Goal: Navigation & Orientation: Find specific page/section

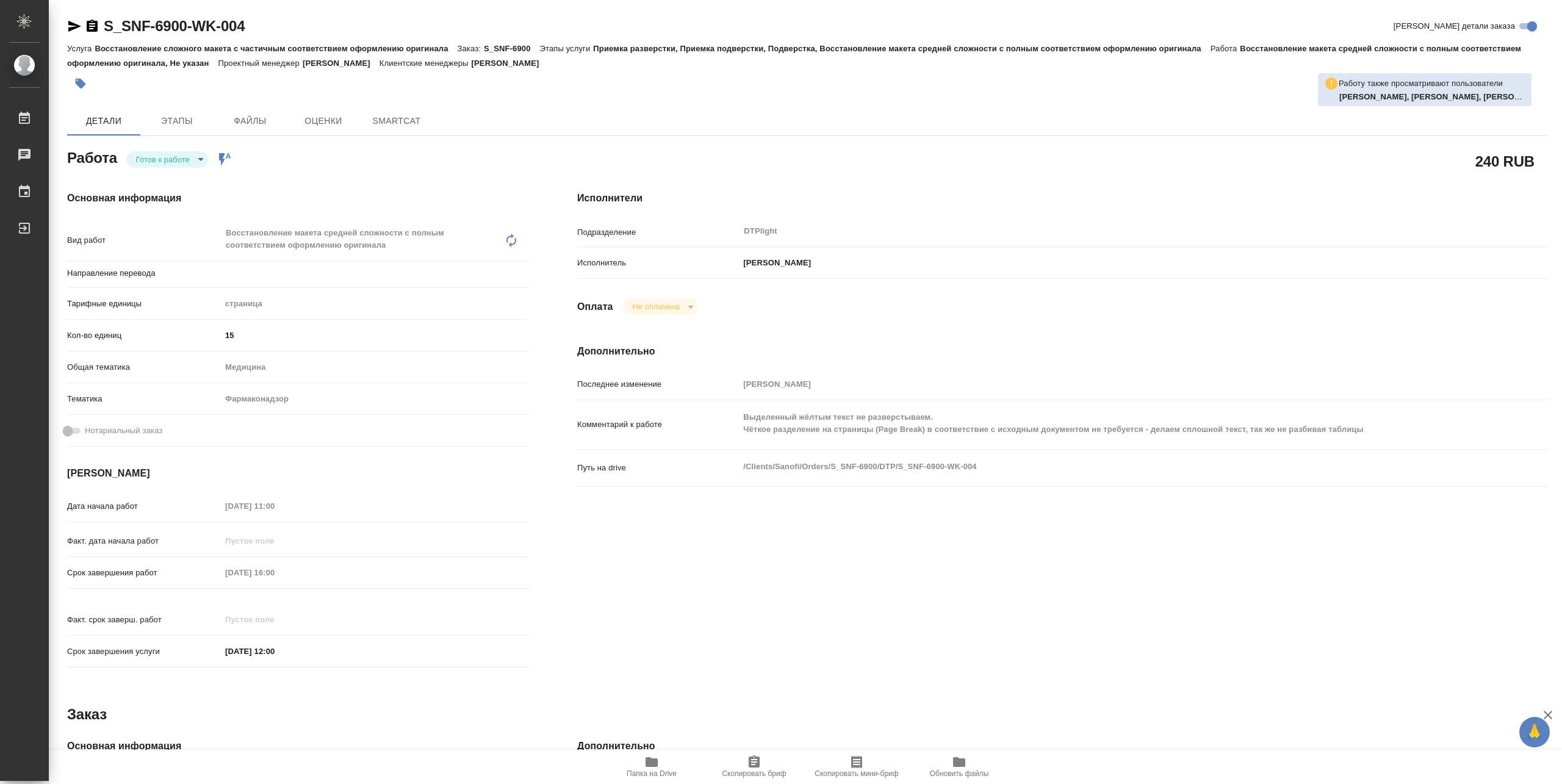
type textarea "x"
type input "Не указан"
type textarea "x"
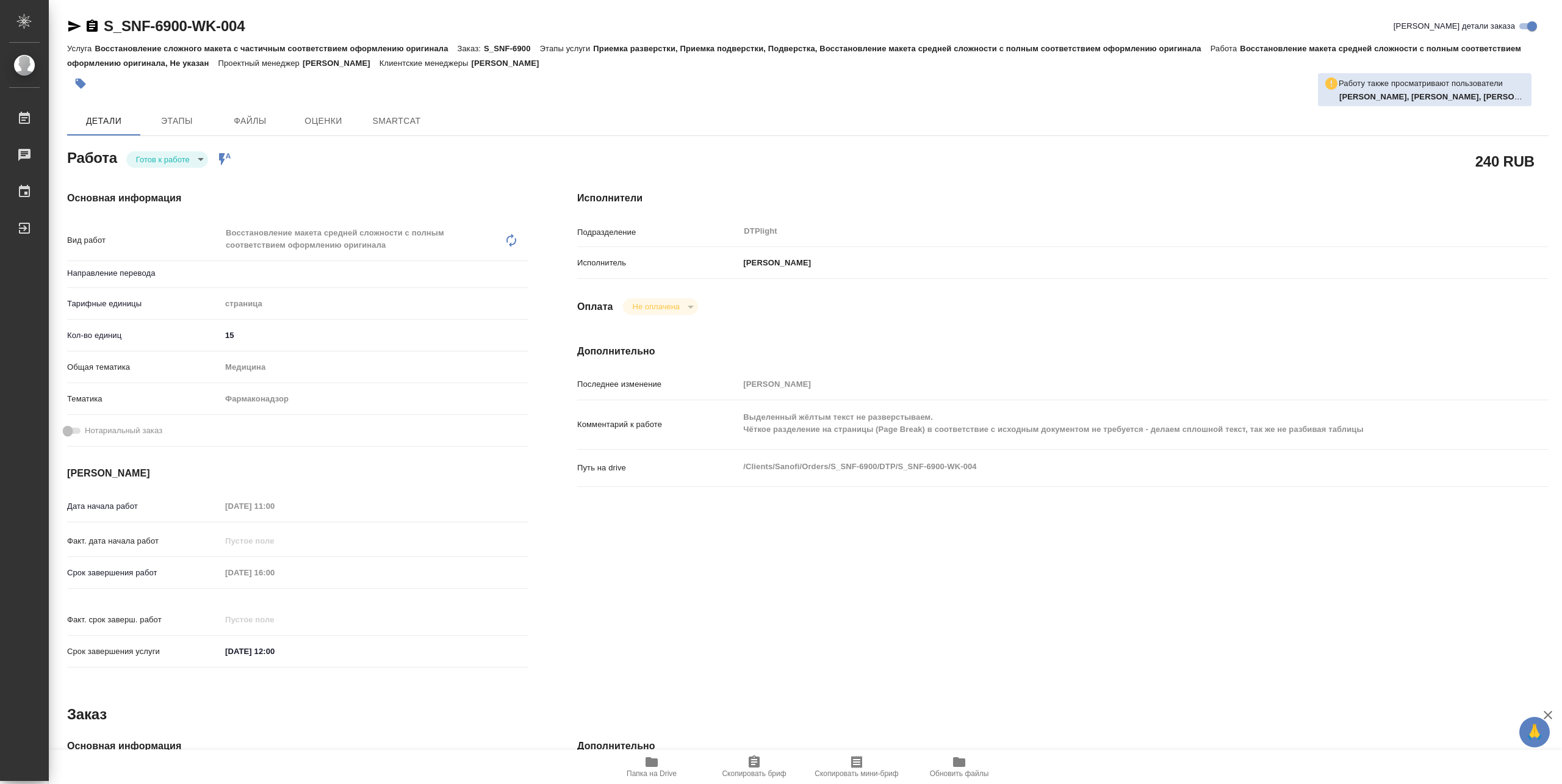
type textarea "x"
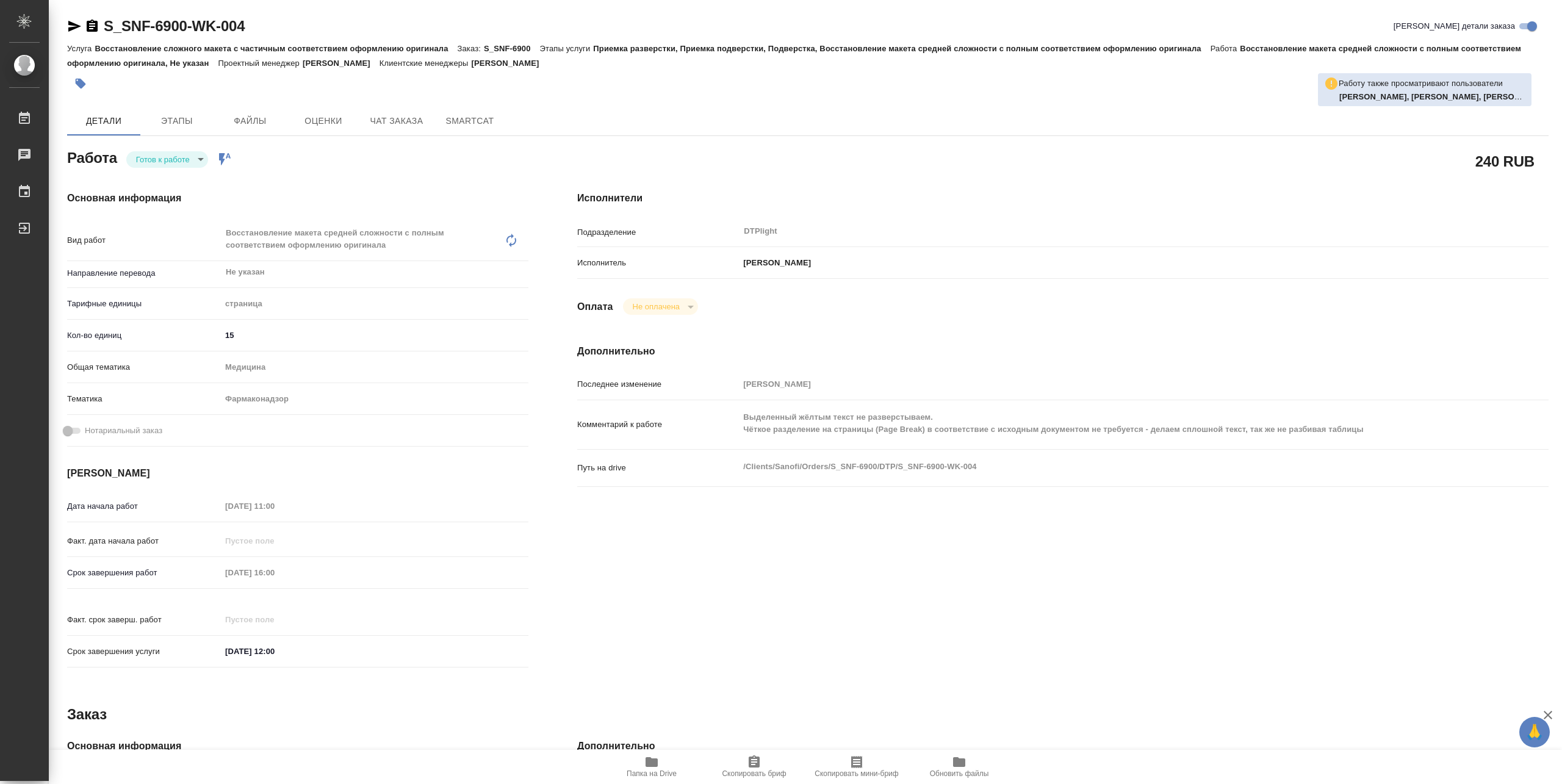
type textarea "x"
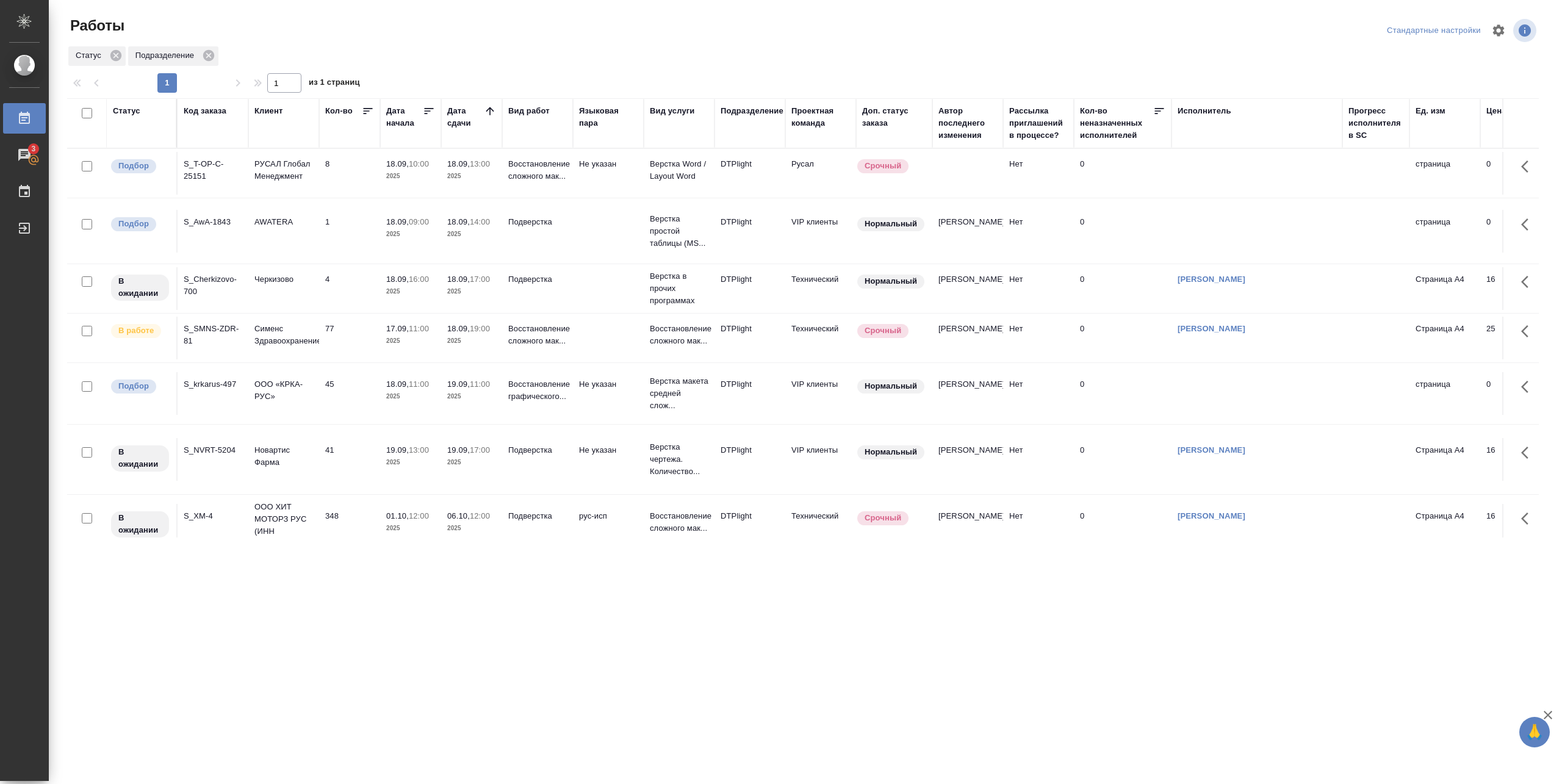
drag, startPoint x: 469, startPoint y: 581, endPoint x: 452, endPoint y: 580, distance: 17.0
click at [466, 581] on div ".cls-1 fill:#fff; AWATERA [PERSON_NAME] 3 Чаты График Выйти Работы Стандартные …" at bounding box center [781, 392] width 1562 height 784
click at [227, 24] on div "Работы" at bounding box center [314, 26] width 494 height 20
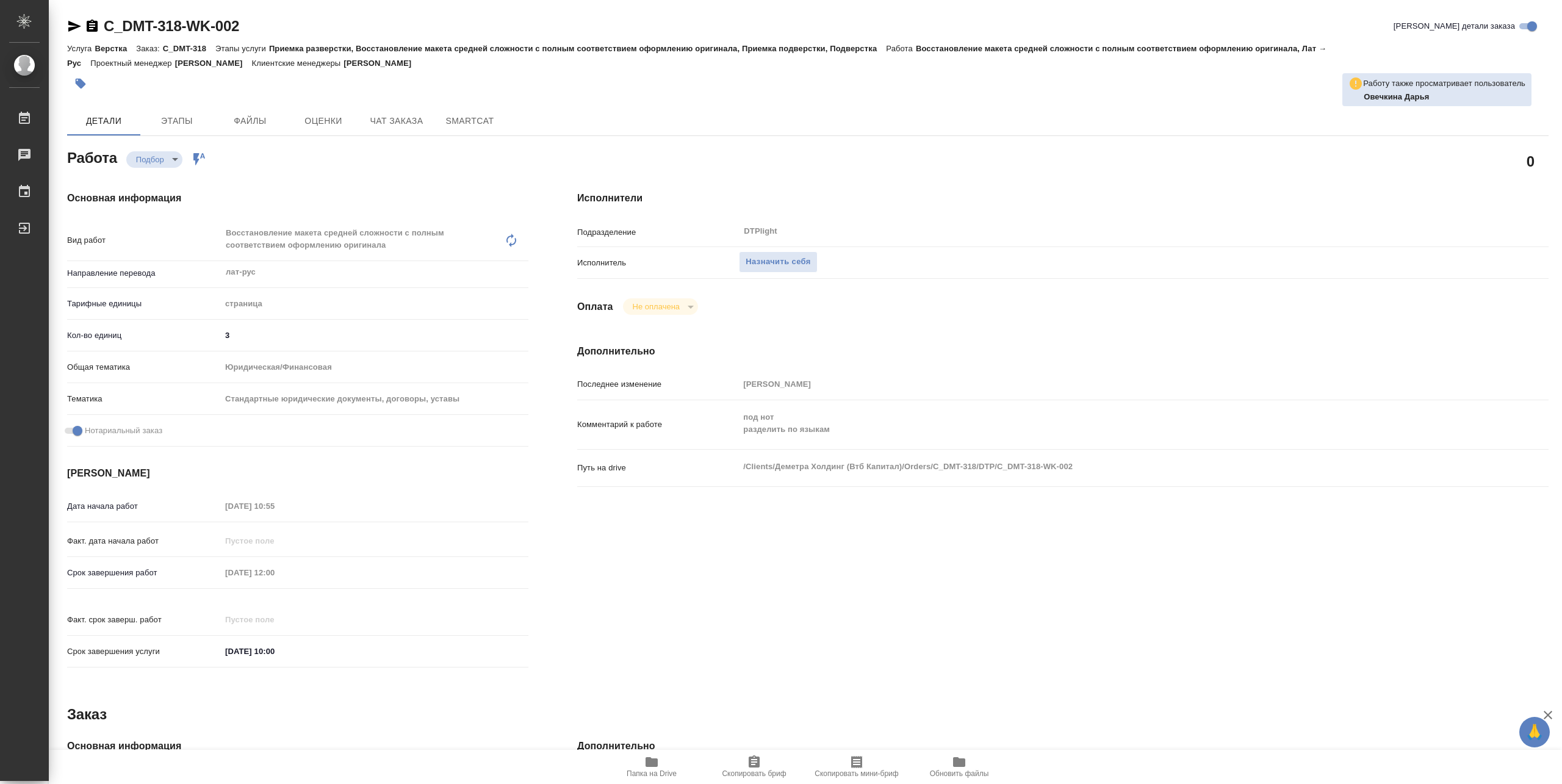
type textarea "x"
